Goal: Browse casually

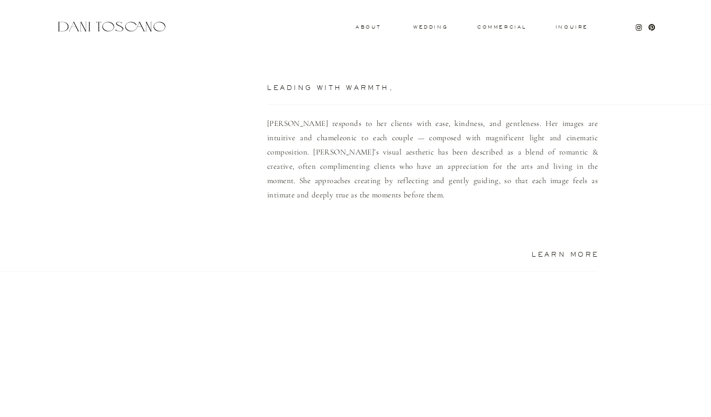
scroll to position [666, 0]
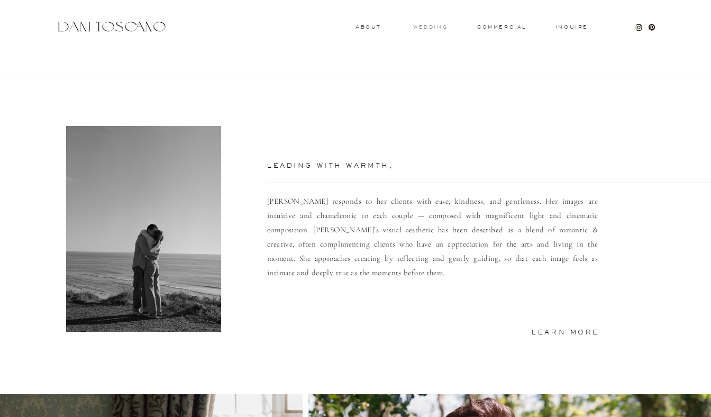
click at [425, 29] on h3 "wedding" at bounding box center [430, 27] width 34 height 4
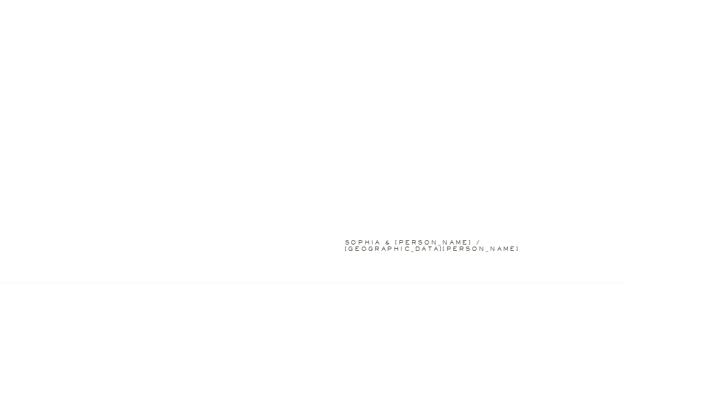
scroll to position [1791, 0]
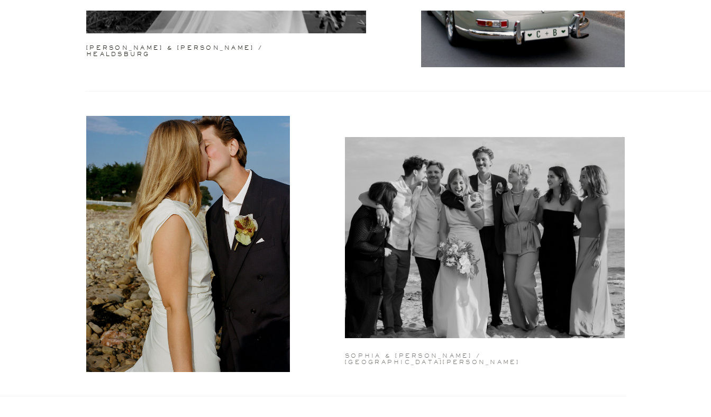
click at [403, 357] on h2 "sophia & lucas / santa barbara" at bounding box center [435, 355] width 181 height 4
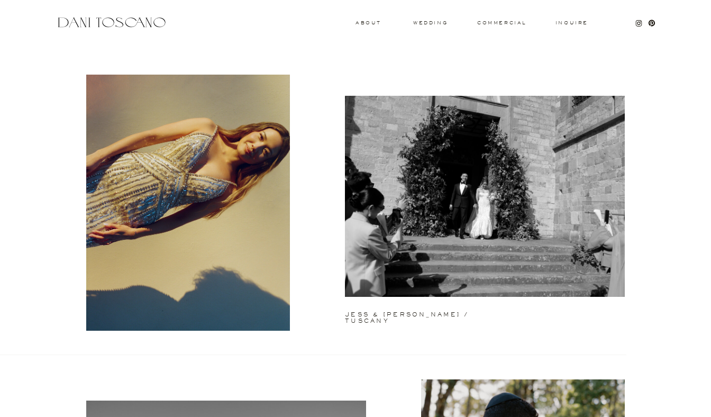
scroll to position [0, 0]
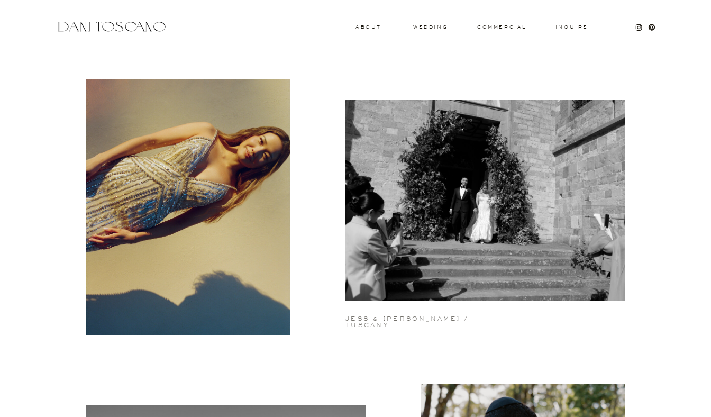
click at [393, 318] on h2 "jess & matt / tuscany" at bounding box center [427, 318] width 165 height 4
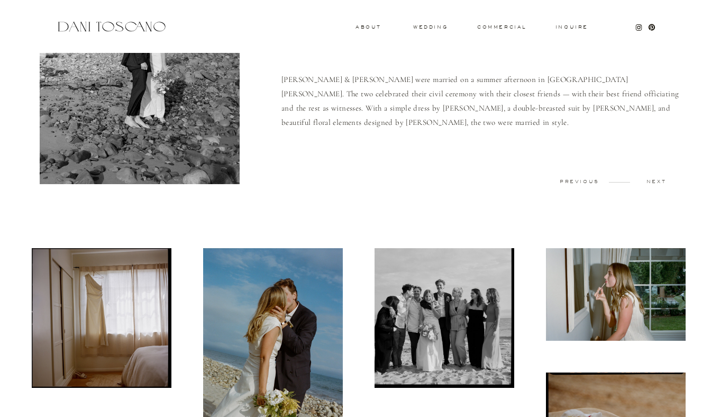
scroll to position [127, 0]
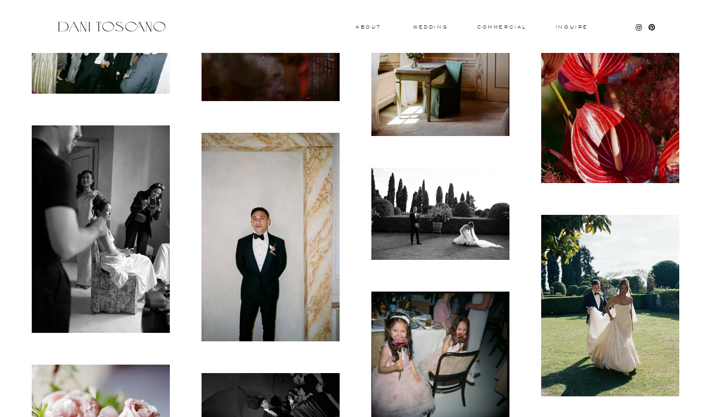
scroll to position [1089, 0]
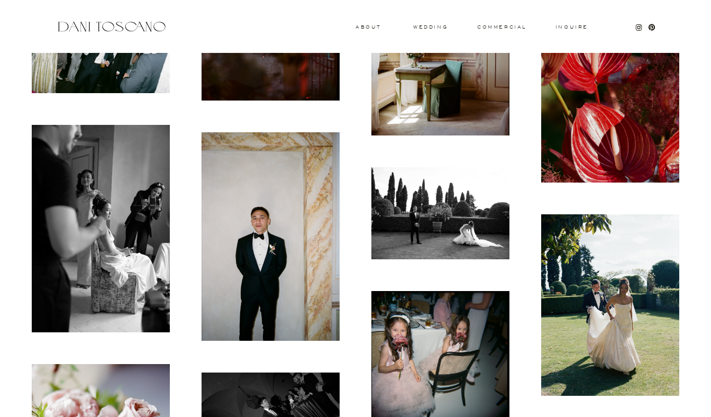
click at [360, 165] on div at bounding box center [441, 213] width 170 height 124
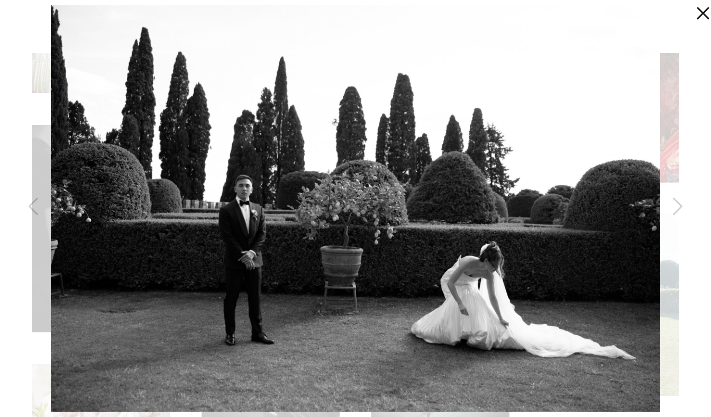
click at [707, 18] on icon at bounding box center [703, 13] width 12 height 12
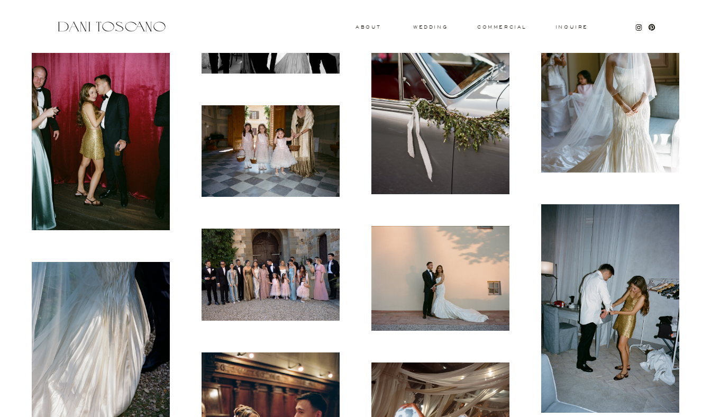
scroll to position [4630, 0]
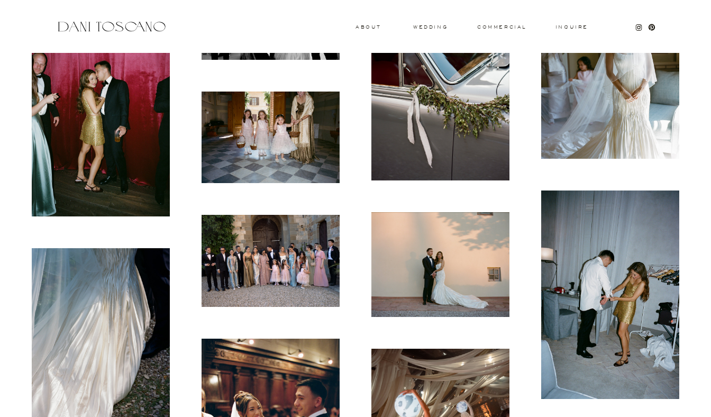
click at [242, 135] on img at bounding box center [271, 138] width 138 height 92
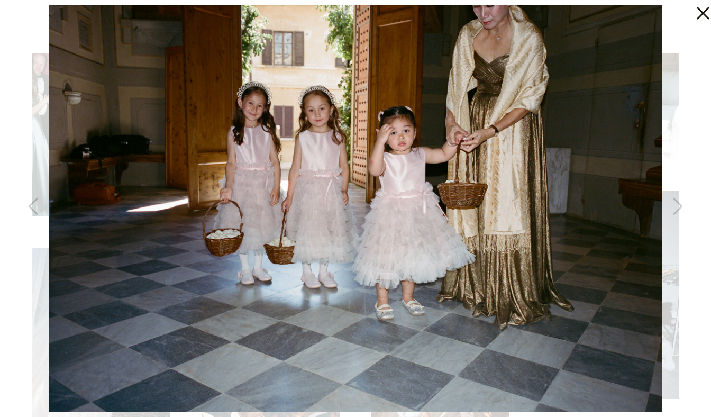
click at [698, 14] on icon at bounding box center [700, 10] width 21 height 21
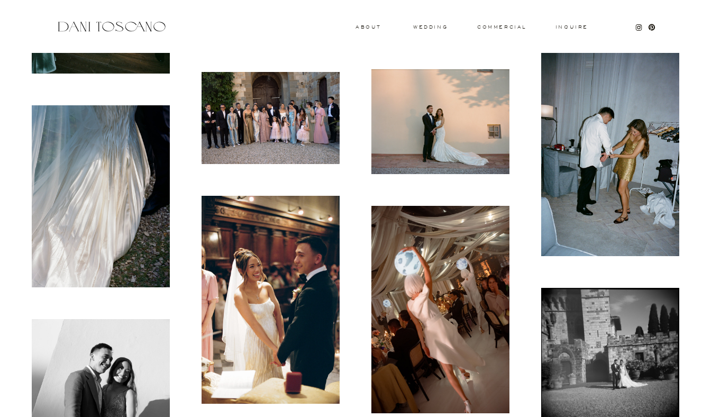
scroll to position [4775, 0]
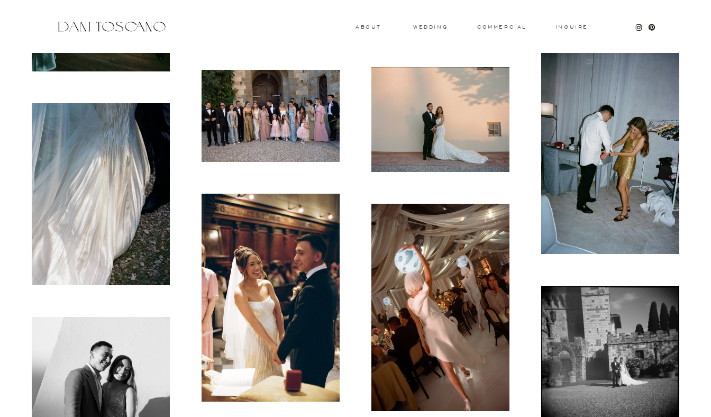
click at [655, 126] on img at bounding box center [610, 149] width 138 height 208
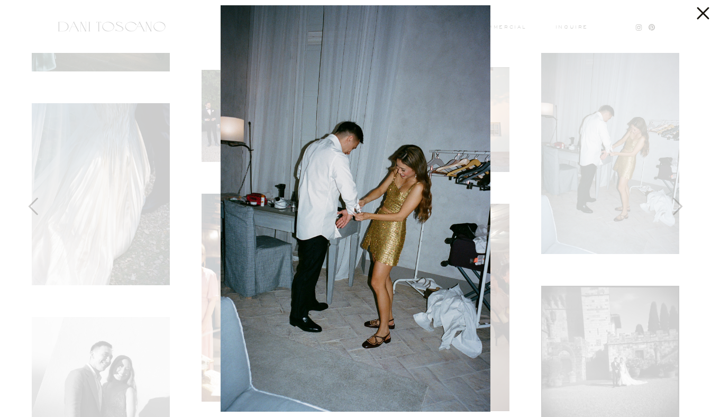
click at [701, 10] on icon at bounding box center [700, 10] width 21 height 21
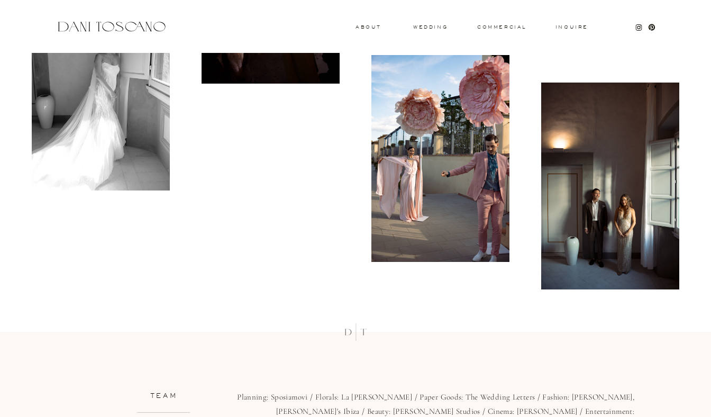
scroll to position [7989, 0]
